Goal: Task Accomplishment & Management: Use online tool/utility

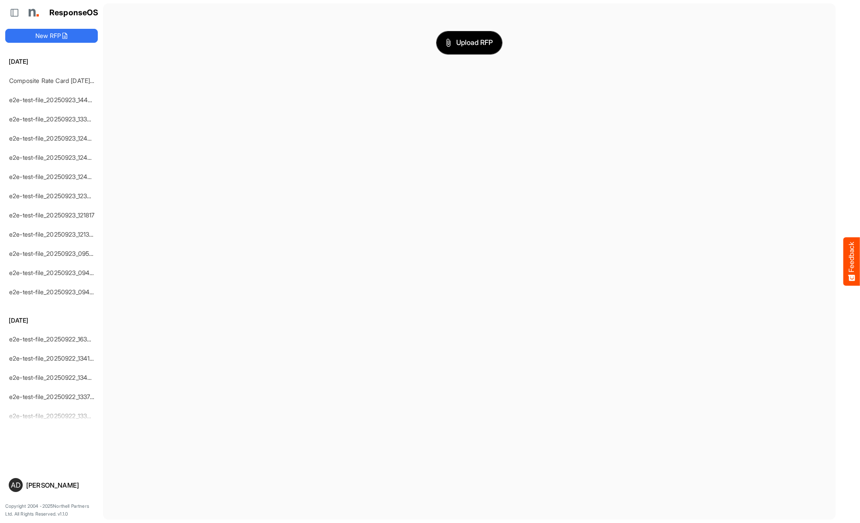
click at [469, 42] on span "Upload RFP" at bounding box center [469, 42] width 47 height 11
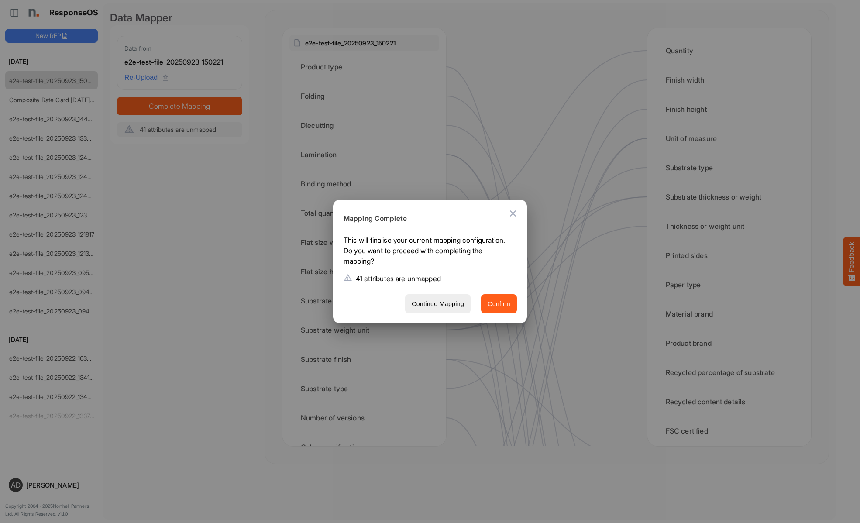
click at [499, 303] on span "Confirm" at bounding box center [499, 304] width 23 height 11
